Goal: Task Accomplishment & Management: Manage account settings

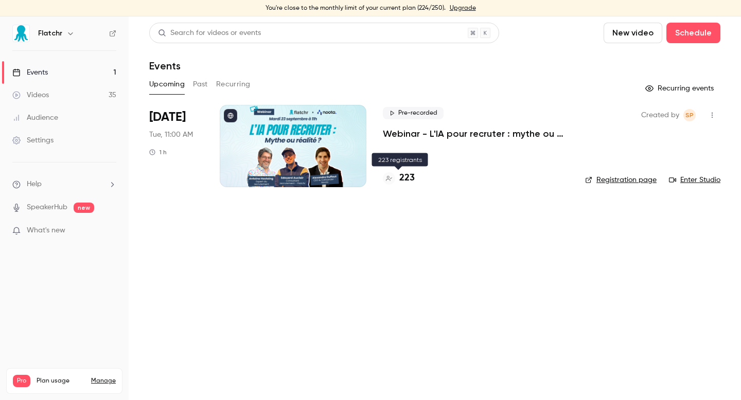
click at [401, 174] on h4 "223" at bounding box center [406, 178] width 15 height 14
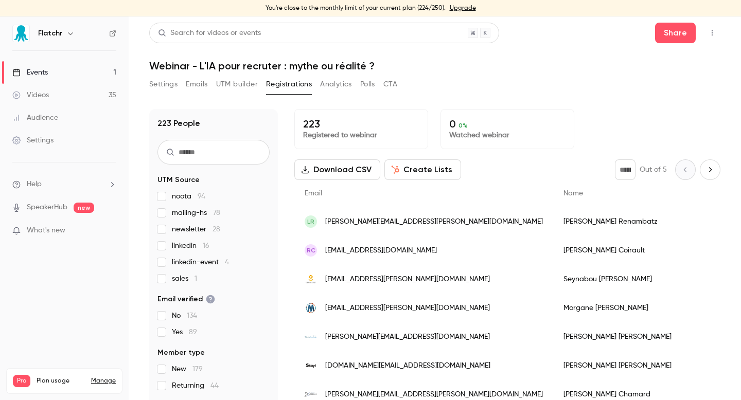
click at [105, 74] on link "Events 1" at bounding box center [64, 72] width 129 height 23
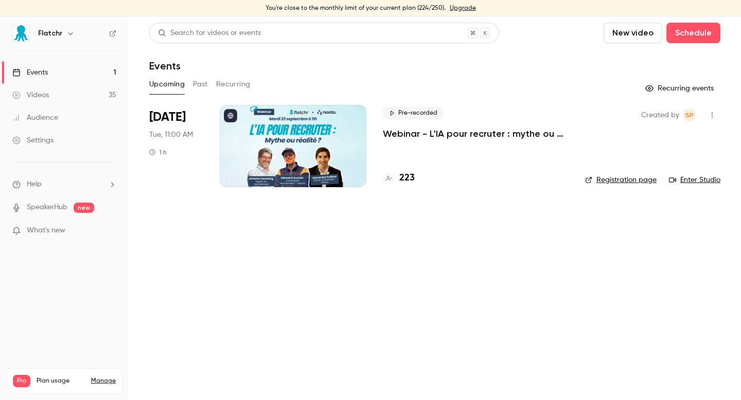
click at [402, 176] on h4 "223" at bounding box center [406, 178] width 15 height 14
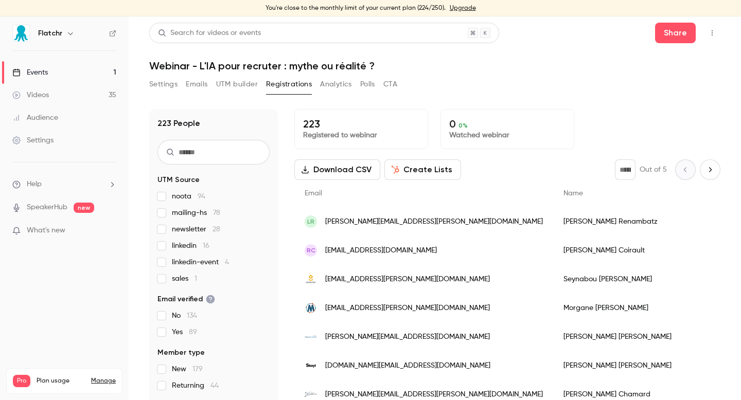
click at [239, 93] on div "Settings Emails UTM builder Registrations Analytics Polls CTA" at bounding box center [273, 86] width 248 height 21
click at [200, 89] on button "Emails" at bounding box center [197, 84] width 22 height 16
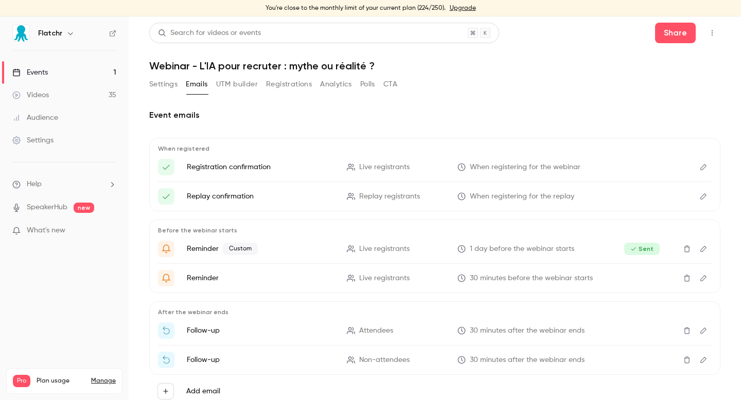
scroll to position [34, 0]
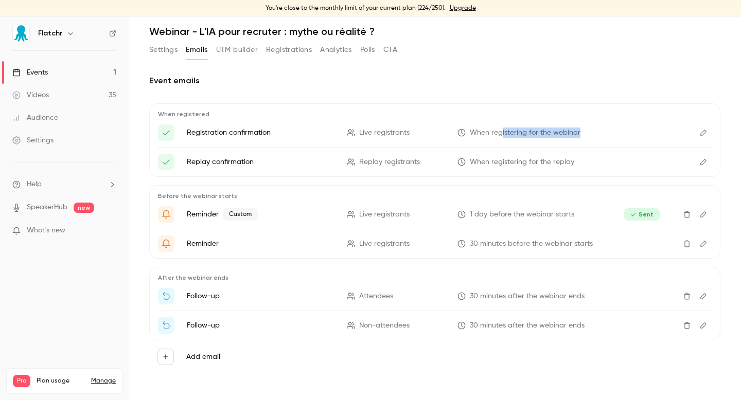
drag, startPoint x: 499, startPoint y: 131, endPoint x: 597, endPoint y: 131, distance: 97.2
click at [597, 131] on p "When registering for the webinar" at bounding box center [531, 133] width 148 height 11
click at [609, 133] on li "Registration confirmation Live registrants When registering for the webinar" at bounding box center [434, 132] width 553 height 16
